Goal: Task Accomplishment & Management: Manage account settings

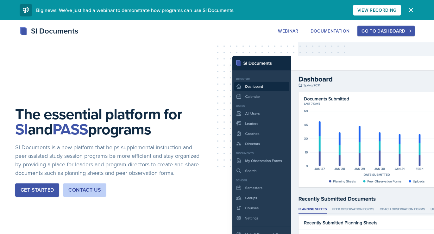
click at [23, 206] on div "The essential platform for SI and PASS programs SI Documents is a new platform …" at bounding box center [217, 156] width 434 height 273
click at [28, 197] on button "Get Started" at bounding box center [37, 189] width 44 height 13
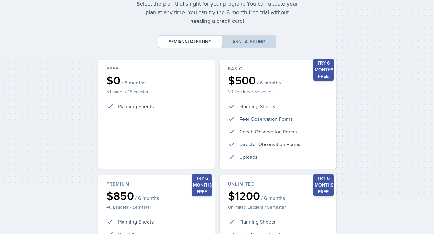
scroll to position [141, 0]
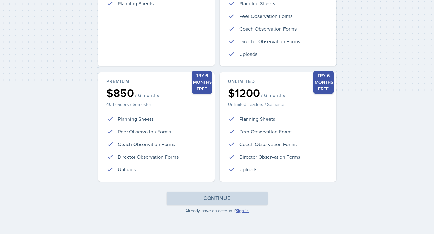
click at [241, 211] on link "Sign in" at bounding box center [241, 210] width 13 height 6
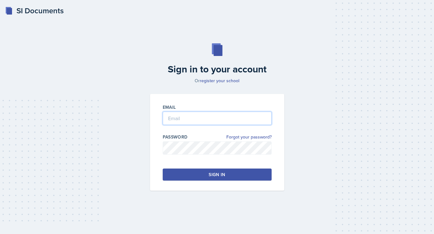
type input "[PERSON_NAME][EMAIL_ADDRESS][PERSON_NAME][DOMAIN_NAME]"
click at [216, 176] on div "Sign in" at bounding box center [216, 174] width 16 height 6
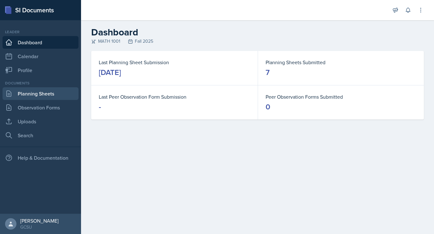
click at [54, 95] on link "Planning Sheets" at bounding box center [41, 93] width 76 height 13
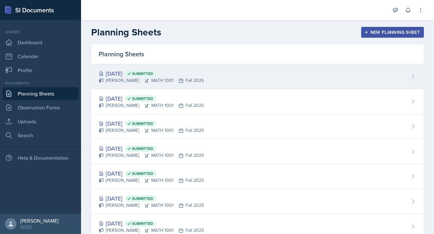
click at [123, 71] on div "[DATE] Submitted" at bounding box center [151, 73] width 105 height 9
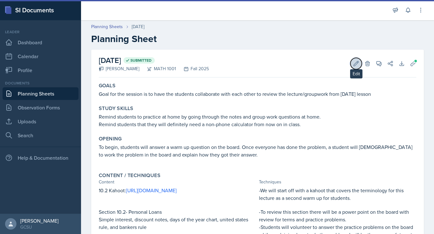
click at [356, 60] on icon at bounding box center [356, 63] width 6 height 6
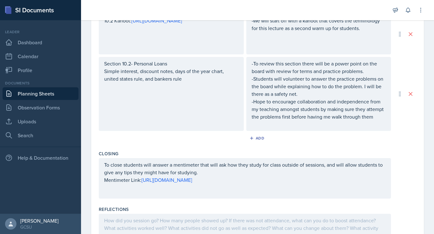
scroll to position [272, 0]
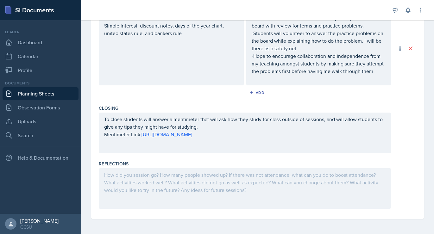
click at [169, 200] on div at bounding box center [245, 188] width 292 height 40
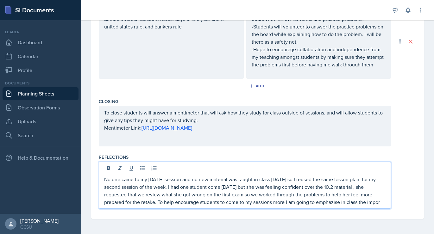
scroll to position [283, 0]
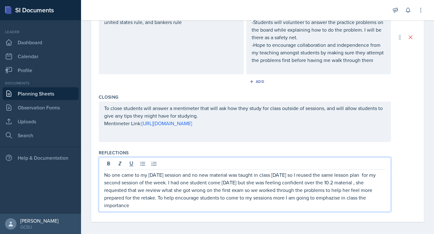
click at [321, 197] on p "No one came to my [DATE] session and no new material was taught in class [DATE]…" at bounding box center [244, 190] width 281 height 38
click at [134, 207] on p "No one came to my [DATE] session and no new material was taught in class [DATE]…" at bounding box center [244, 190] width 281 height 38
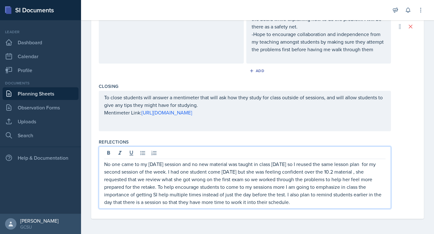
scroll to position [0, 0]
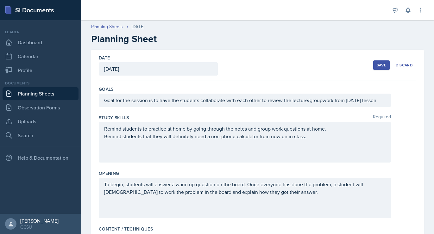
click at [376, 64] on button "Save" at bounding box center [381, 64] width 16 height 9
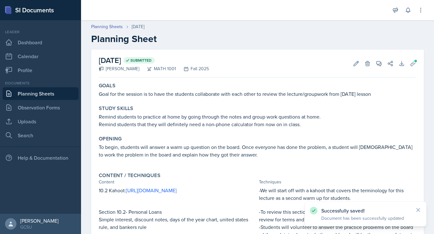
scroll to position [164, 0]
